Goal: Go to known website: Go to known website

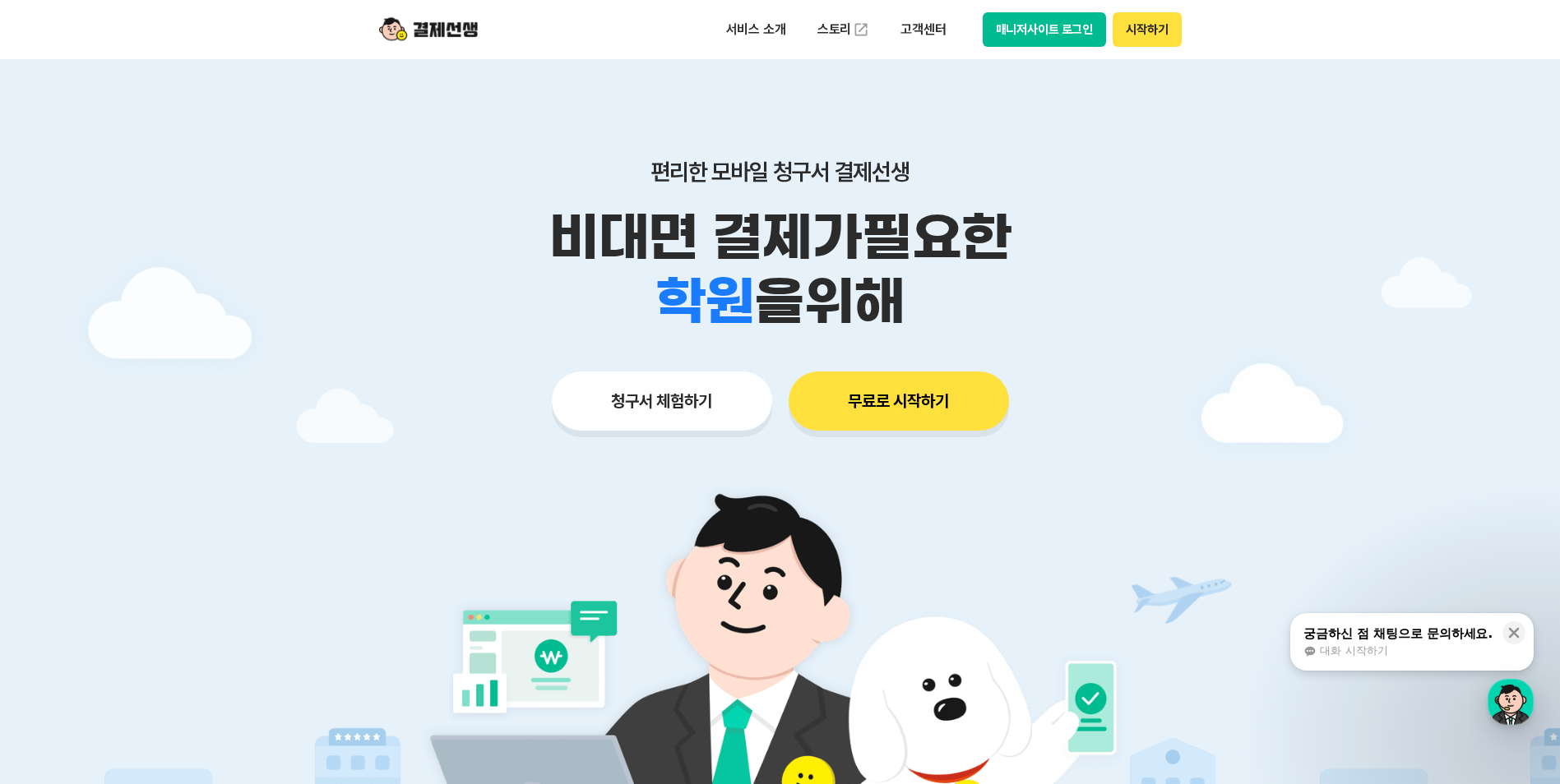
click at [1060, 28] on button "매니저사이트 로그인" at bounding box center [1044, 30] width 124 height 35
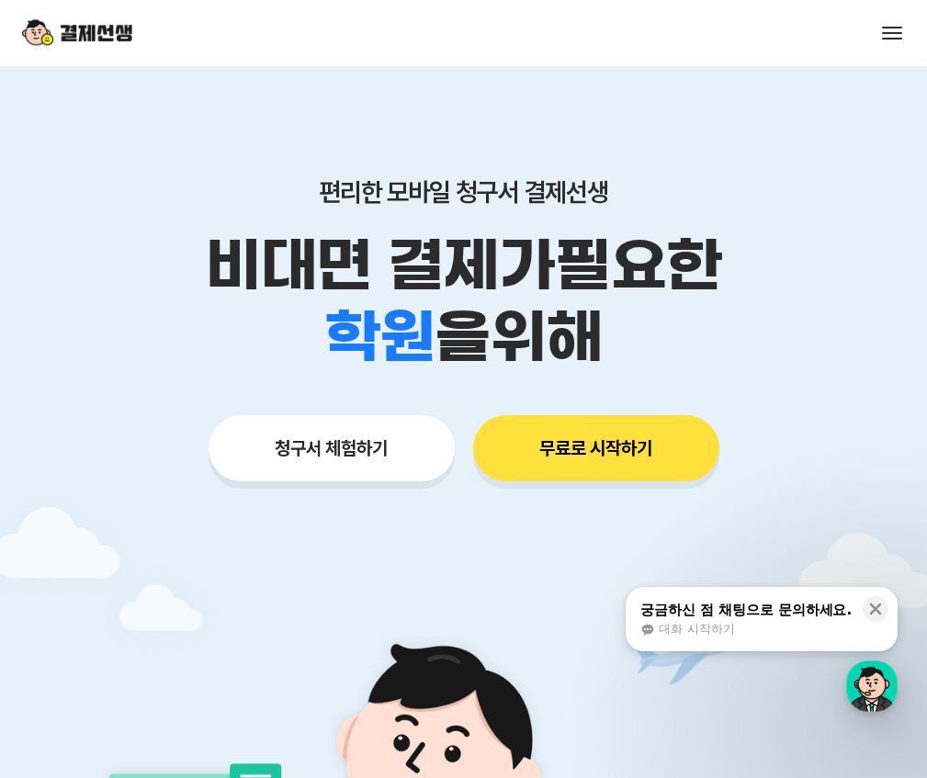
click at [0, 0] on button "매니저사이트 로그인" at bounding box center [0, 0] width 0 height 0
